Goal: Check status: Check status

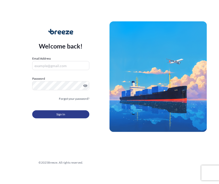
type input "[EMAIL_ADDRESS][DOMAIN_NAME]"
click at [62, 114] on span "Sign In" at bounding box center [60, 114] width 9 height 5
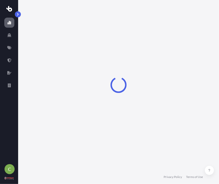
select select "2025"
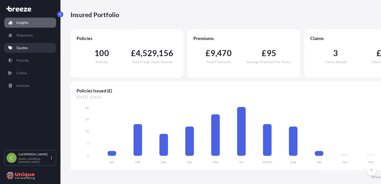
click at [22, 47] on p "Quotes" at bounding box center [21, 47] width 11 height 5
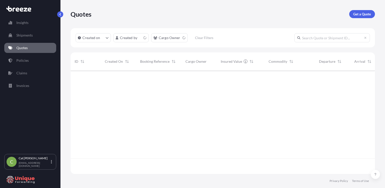
scroll to position [102, 300]
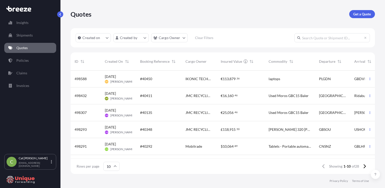
click at [149, 62] on span "Booking Reference" at bounding box center [154, 61] width 29 height 5
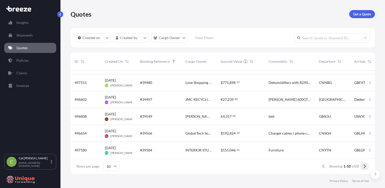
click at [219, 166] on icon at bounding box center [364, 166] width 3 height 5
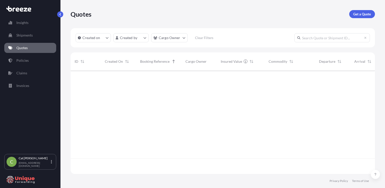
scroll to position [0, 0]
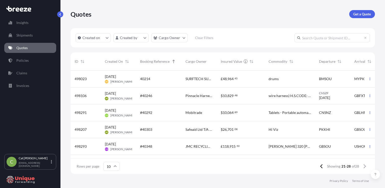
click at [159, 131] on div "#40303" at bounding box center [158, 129] width 37 height 5
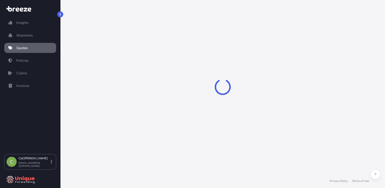
scroll to position [201, 0]
select select "Road"
select select "Sea"
select select "Road"
select select "1"
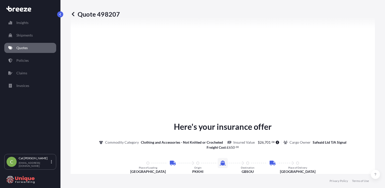
scroll to position [731, 0]
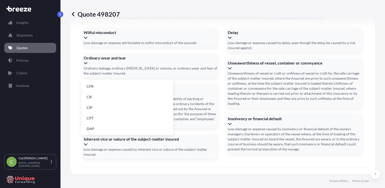
click at [98, 128] on li "FOB" at bounding box center [127, 128] width 87 height 10
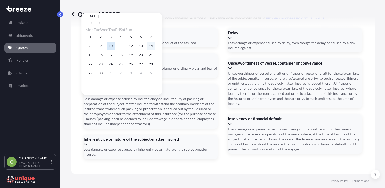
click at [155, 49] on button "14" at bounding box center [151, 46] width 8 height 8
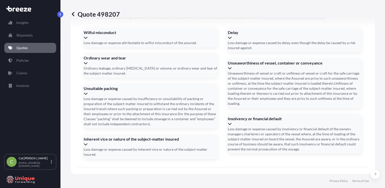
type input "[DATE]"
click at [147, 49] on button "14" at bounding box center [144, 49] width 6 height 5
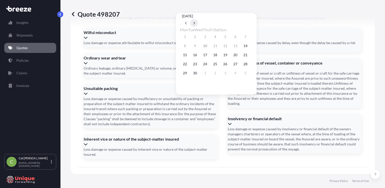
click at [195, 22] on icon at bounding box center [194, 23] width 2 height 3
click at [219, 76] on button "30" at bounding box center [215, 73] width 8 height 8
type input "[DATE]"
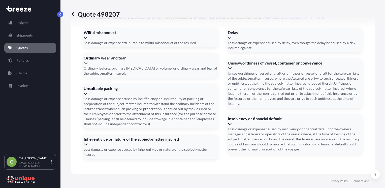
click at [218, 67] on button "30" at bounding box center [215, 64] width 6 height 5
paste input "MSCU5341222"
type input "MSCU5341222"
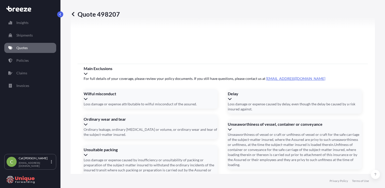
scroll to position [745, 0]
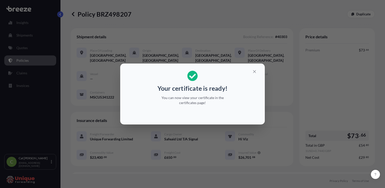
click at [189, 103] on p "You can now view your certificate in the certificates page!" at bounding box center [193, 100] width 78 height 10
click at [219, 71] on icon "button" at bounding box center [254, 71] width 5 height 5
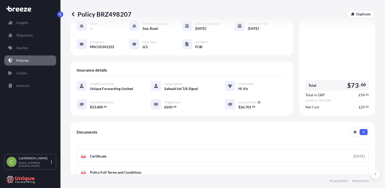
scroll to position [76, 0]
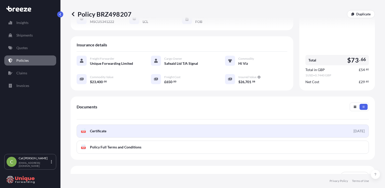
click at [146, 128] on link "PDF Certificate [DATE]" at bounding box center [223, 130] width 292 height 13
